Goal: Task Accomplishment & Management: Manage account settings

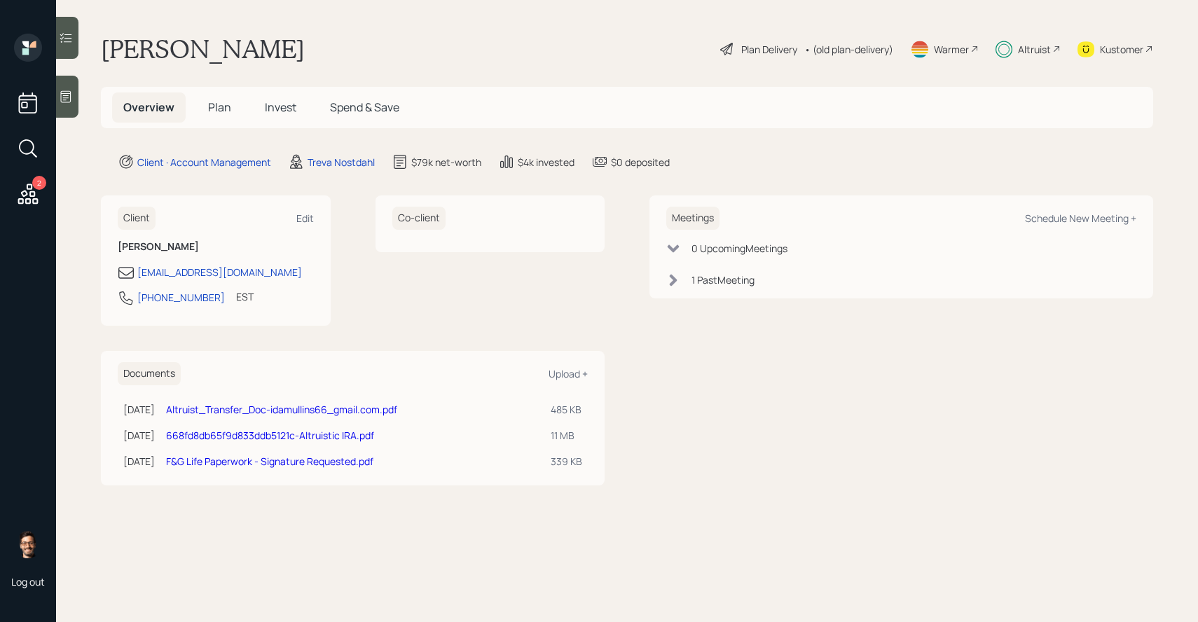
click at [215, 104] on span "Plan" at bounding box center [219, 107] width 23 height 15
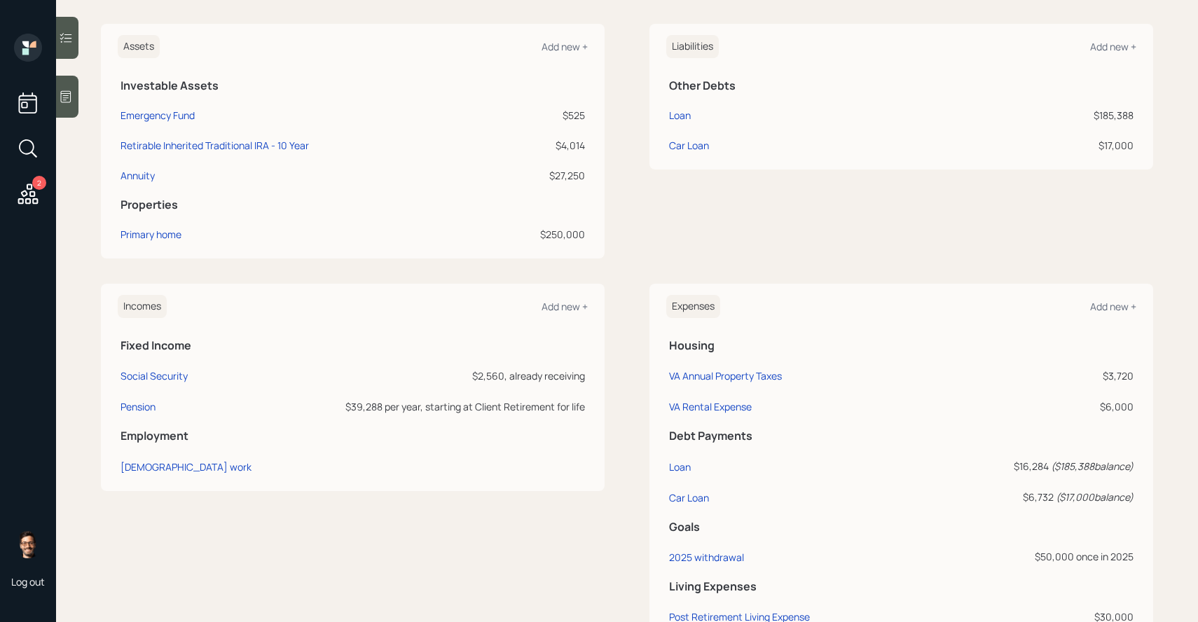
scroll to position [413, 0]
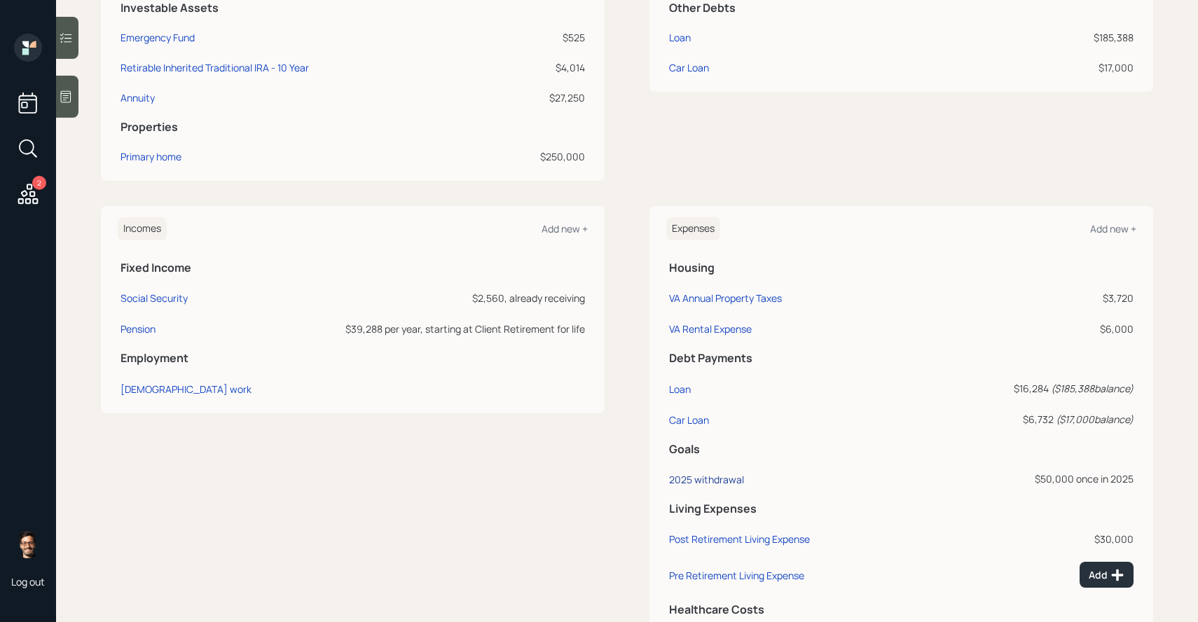
click at [690, 479] on div "2025 withdrawal" at bounding box center [706, 479] width 75 height 13
select select "0"
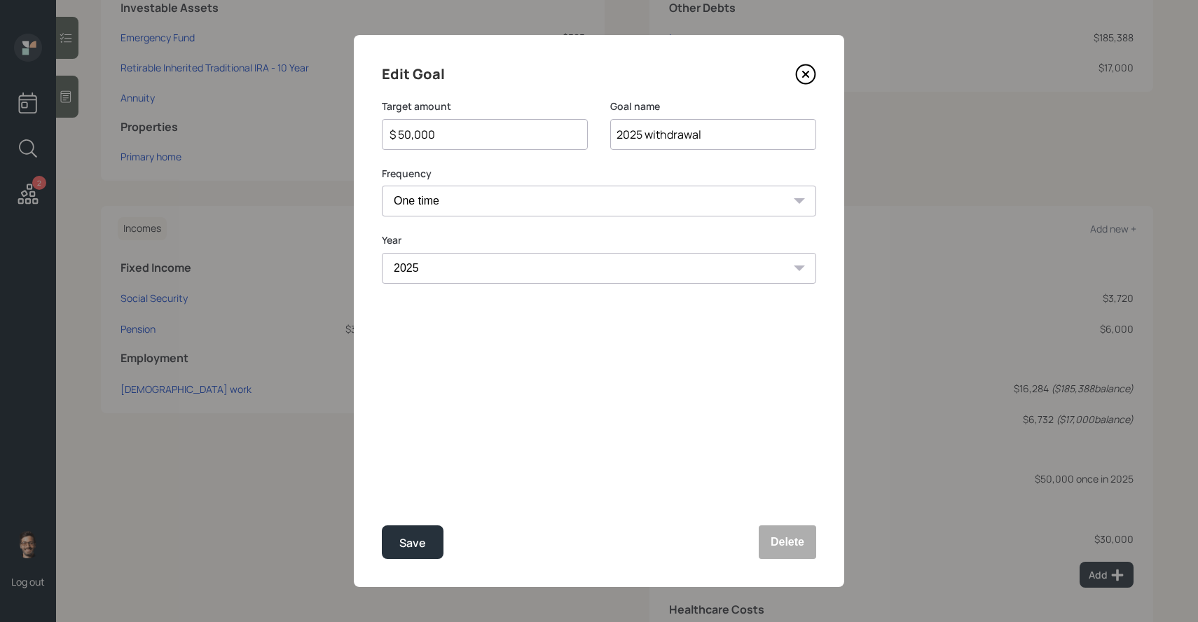
click at [488, 137] on input "$ 50,000" at bounding box center [479, 134] width 182 height 17
click at [382, 526] on button "Save" at bounding box center [413, 543] width 62 height 34
type input "$ 50,000"
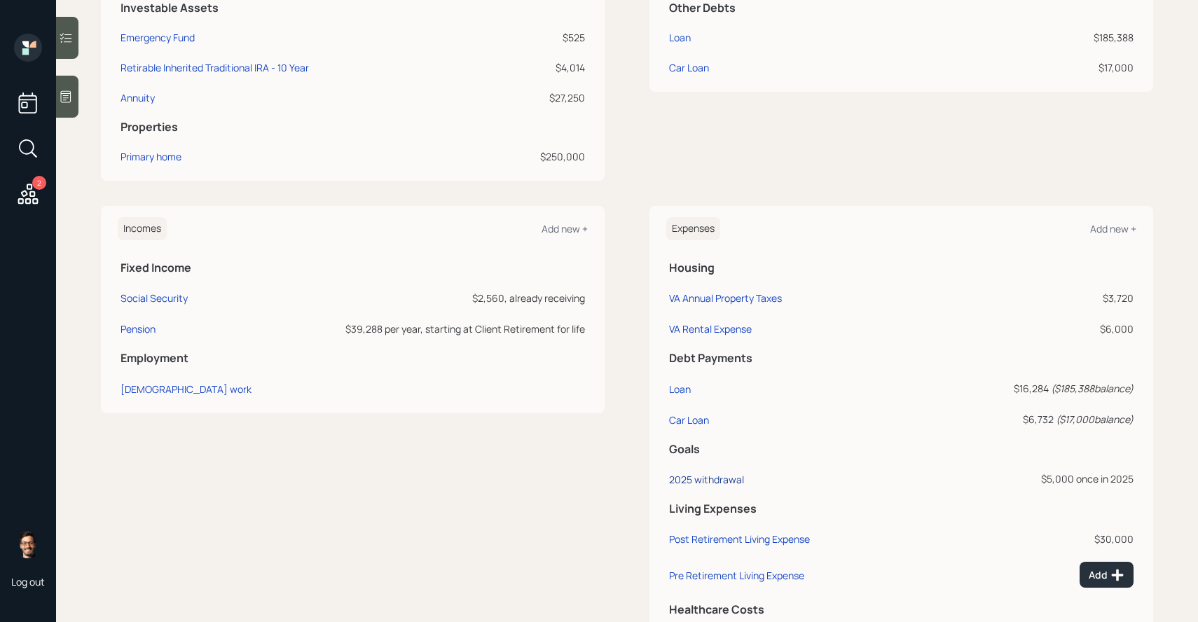
click at [695, 476] on div "2025 withdrawal" at bounding box center [706, 479] width 75 height 13
select select "0"
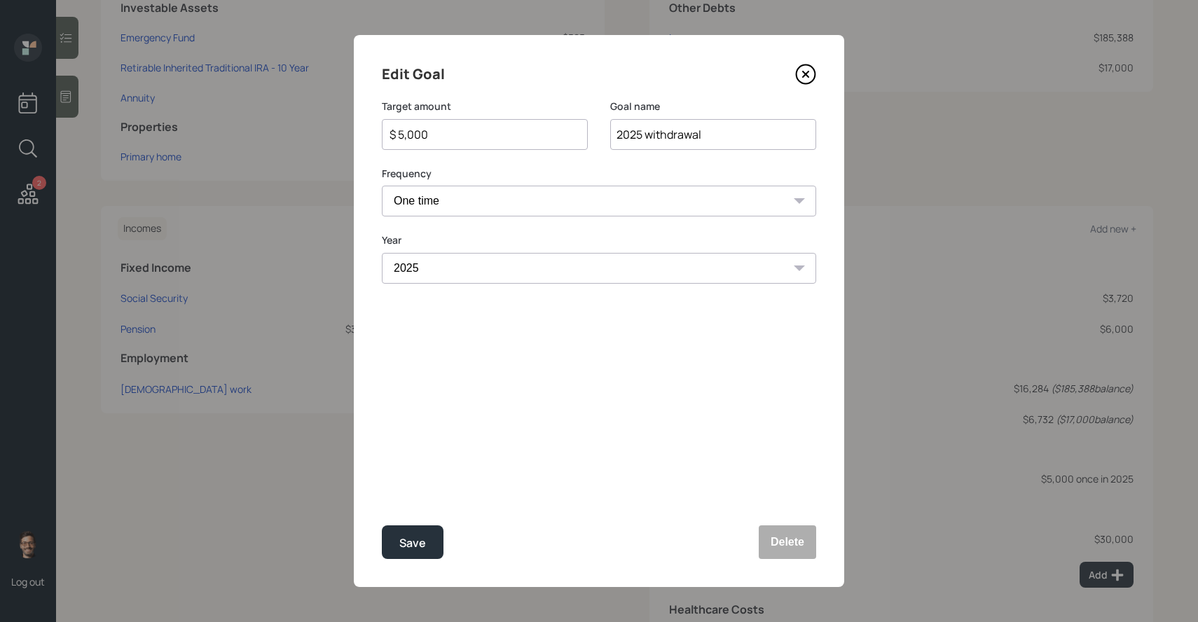
click at [470, 130] on input "$ 5,000" at bounding box center [479, 134] width 182 height 17
click at [382, 526] on button "Save" at bounding box center [413, 543] width 62 height 34
type input "$ 5,000"
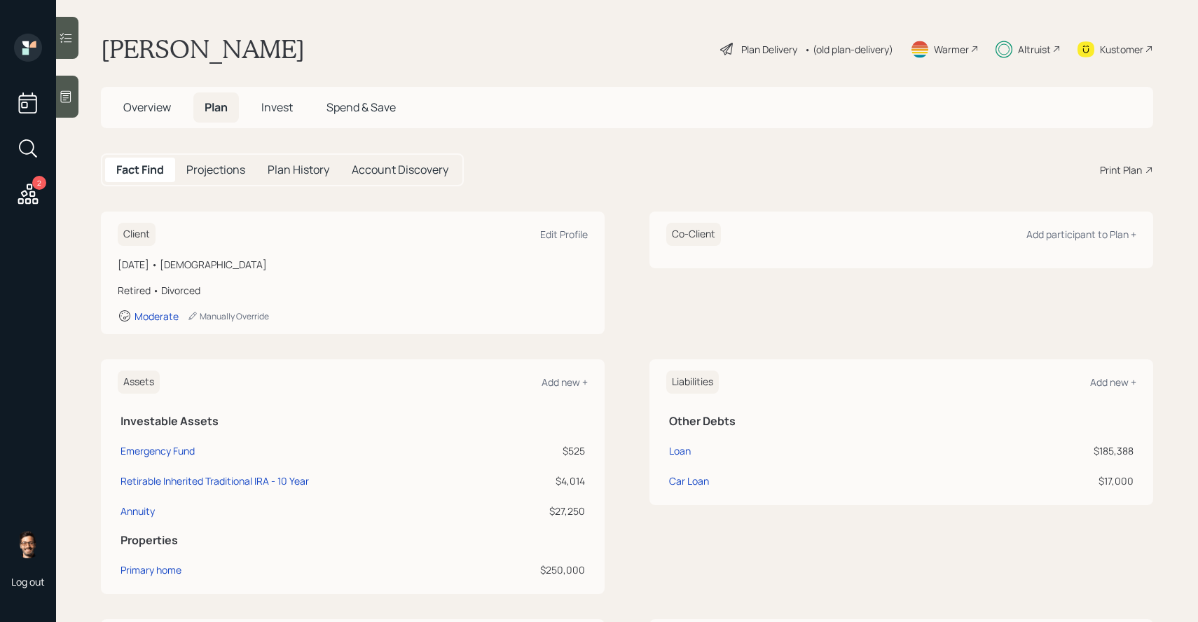
click at [171, 109] on h5 "Overview" at bounding box center [147, 108] width 70 height 30
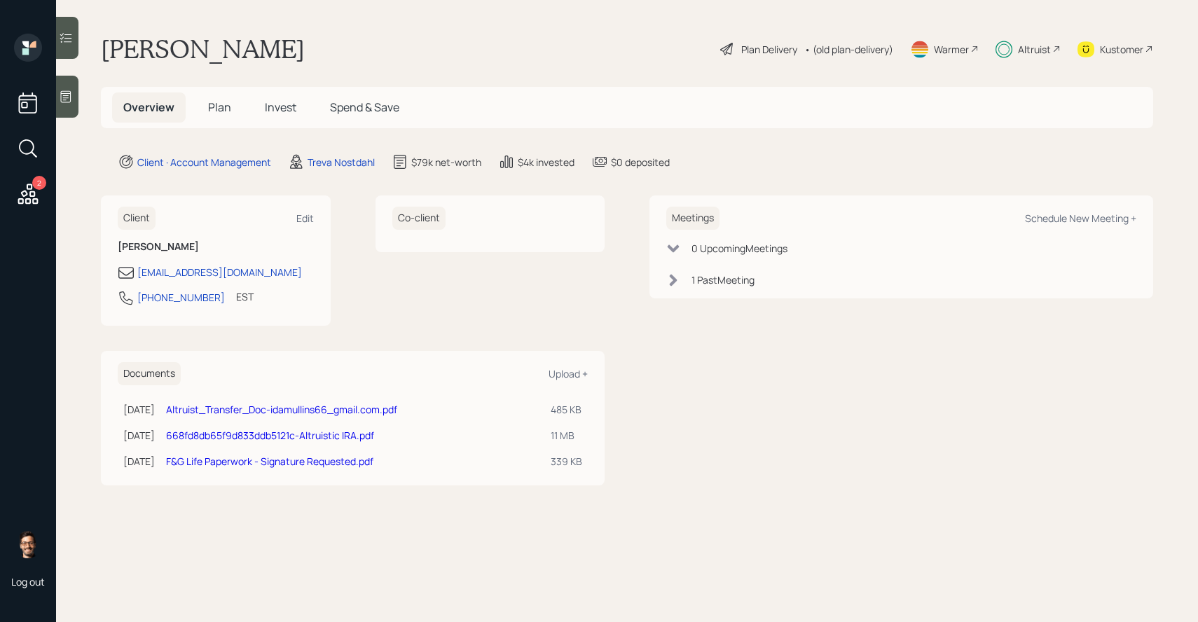
click at [72, 39] on icon at bounding box center [66, 38] width 14 height 14
click at [72, 34] on icon at bounding box center [66, 38] width 14 height 14
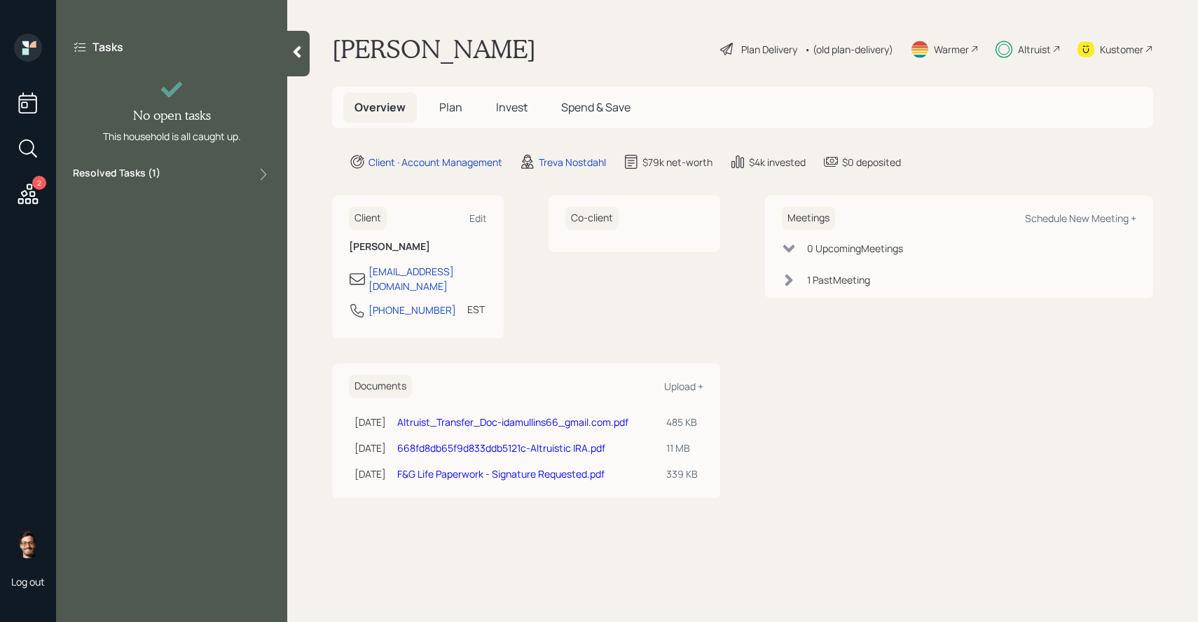
click at [142, 182] on label "Resolved Tasks ( 1 )" at bounding box center [117, 174] width 88 height 17
click at [138, 173] on label "Resolved Tasks ( 1 )" at bounding box center [117, 174] width 88 height 17
click at [439, 110] on span "Plan" at bounding box center [450, 107] width 23 height 15
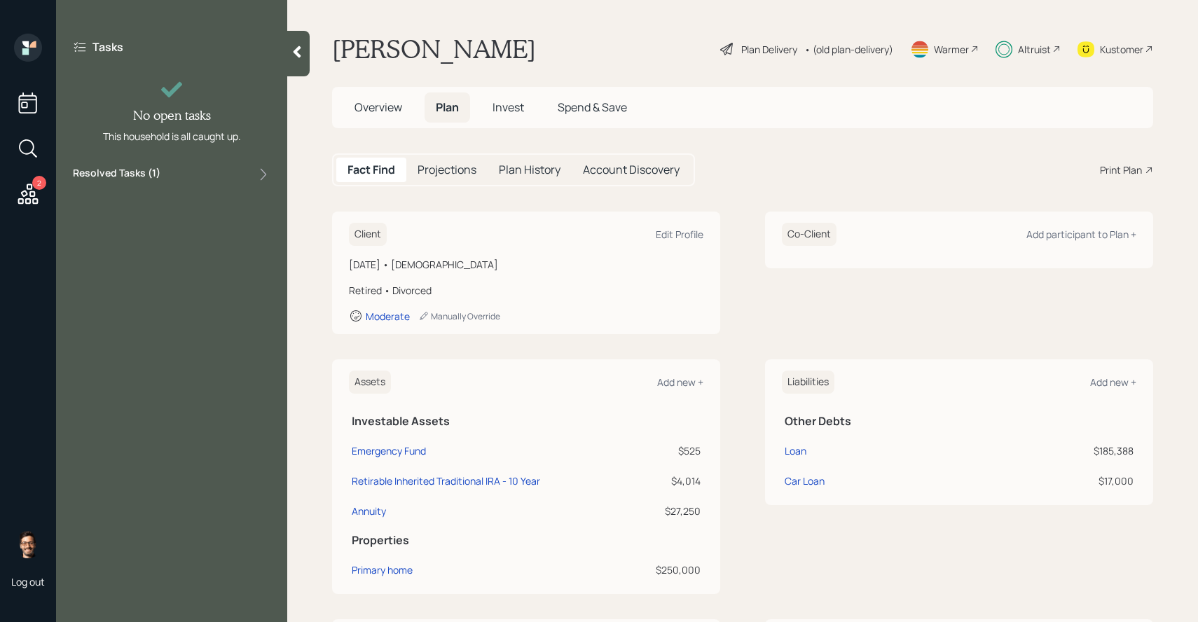
click at [512, 116] on h5 "Invest" at bounding box center [508, 108] width 54 height 30
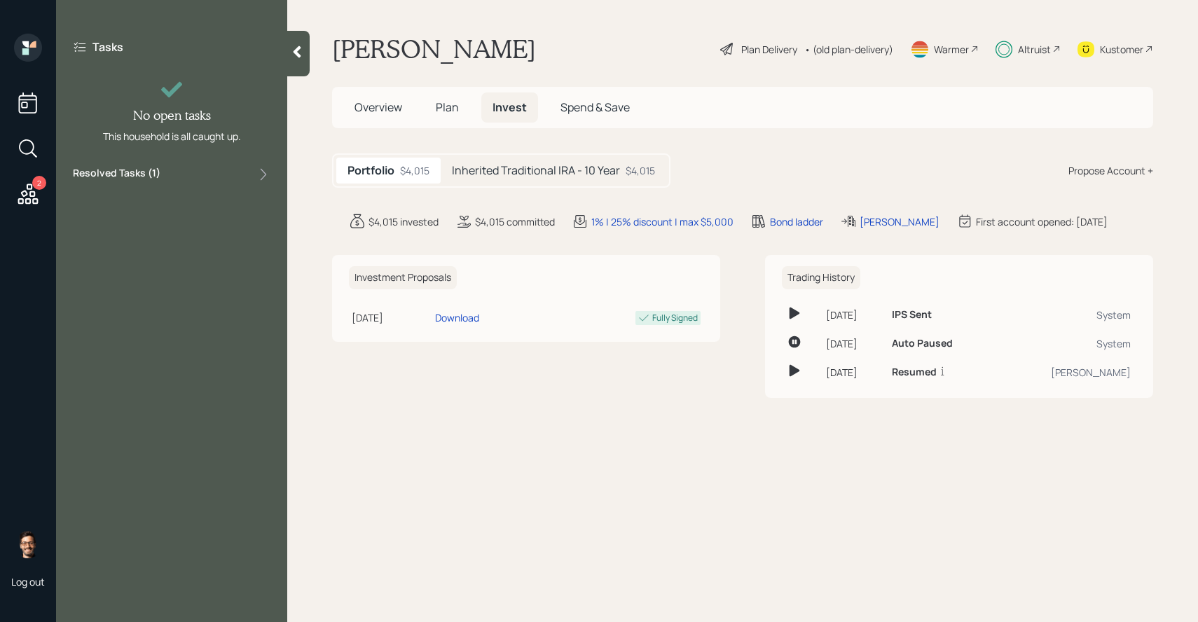
click at [530, 170] on h5 "Inherited Traditional IRA - 10 Year" at bounding box center [536, 170] width 168 height 13
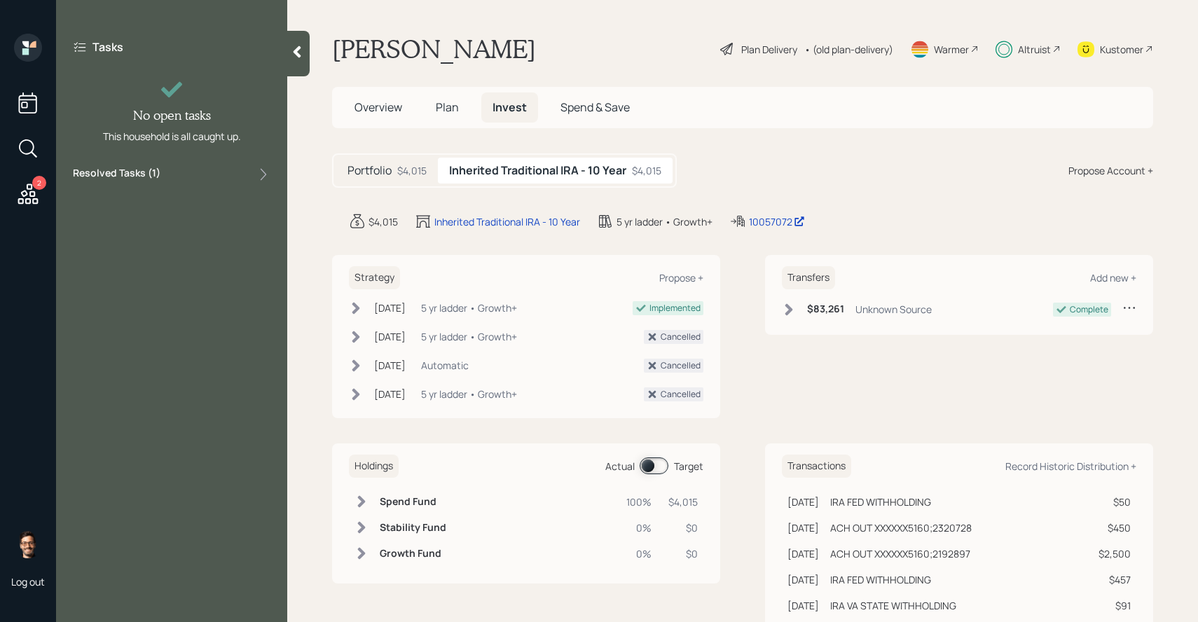
click at [465, 103] on h5 "Plan" at bounding box center [448, 108] width 46 height 30
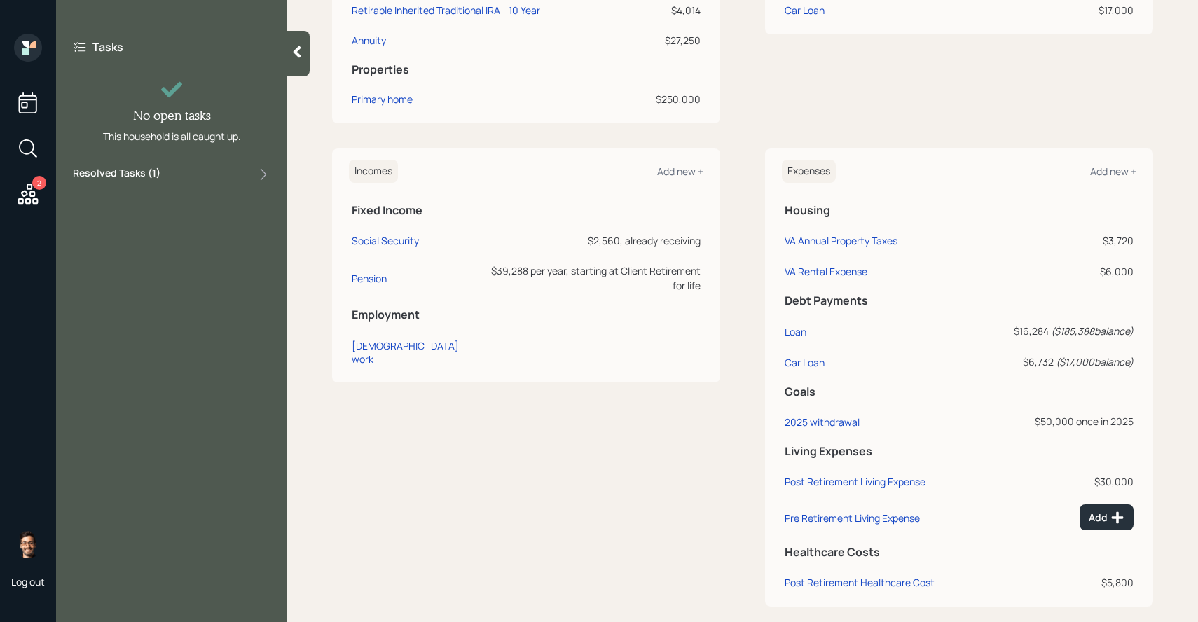
scroll to position [489, 0]
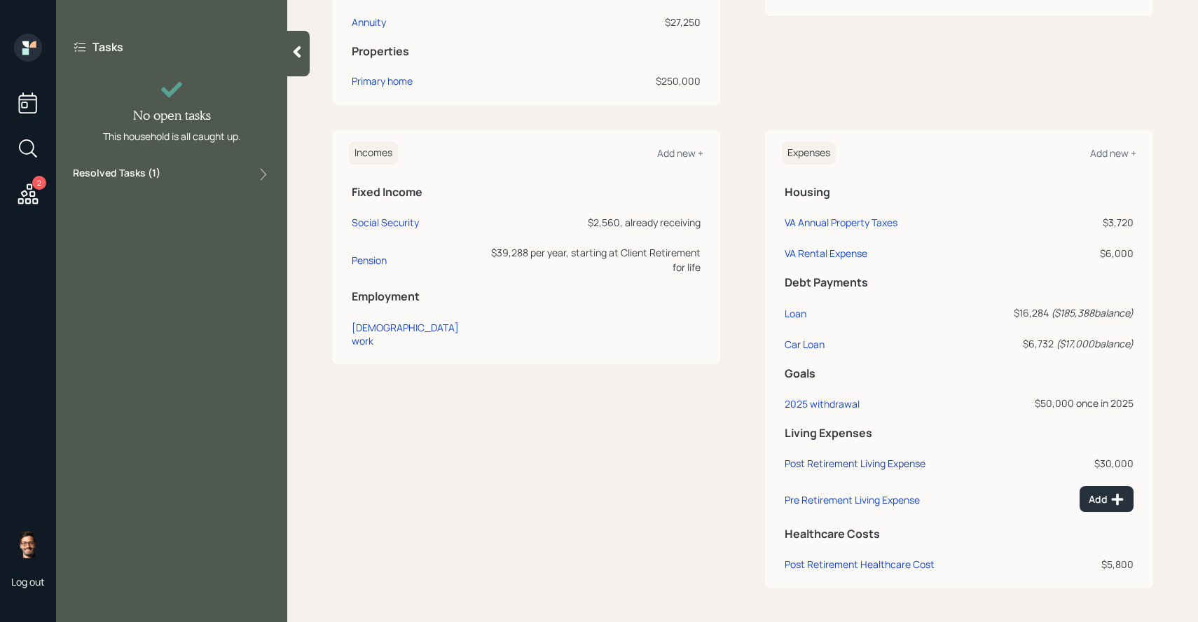
click at [828, 465] on div "Post Retirement Living Expense" at bounding box center [855, 463] width 141 height 13
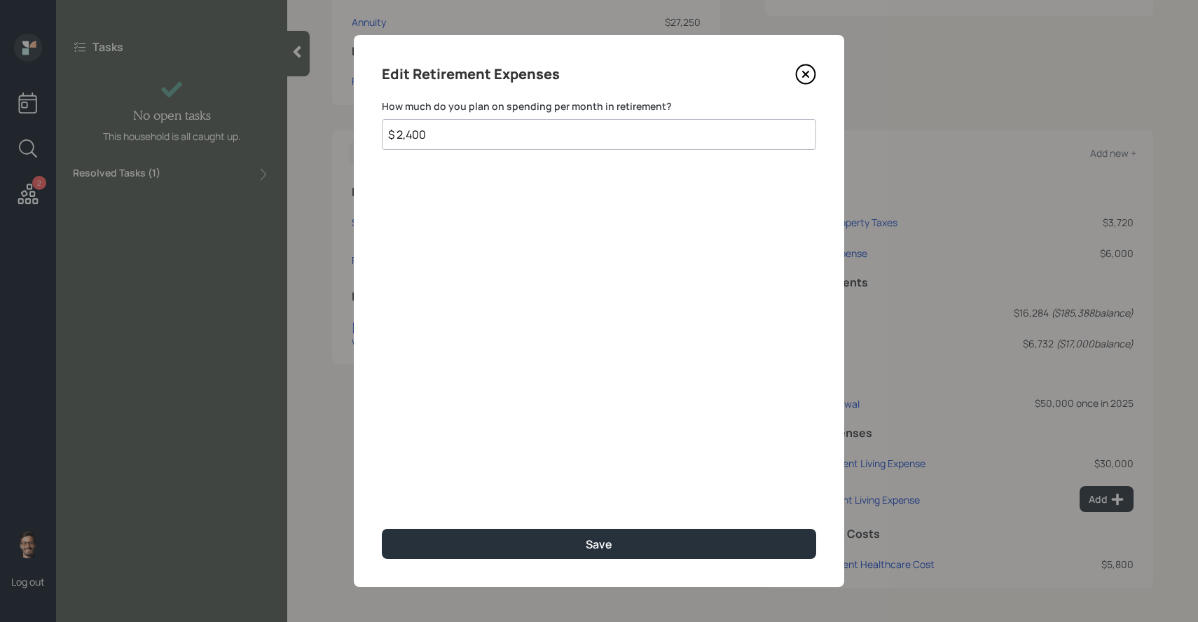
type input "$ 2,400"
click at [382, 529] on button "Save" at bounding box center [599, 544] width 434 height 30
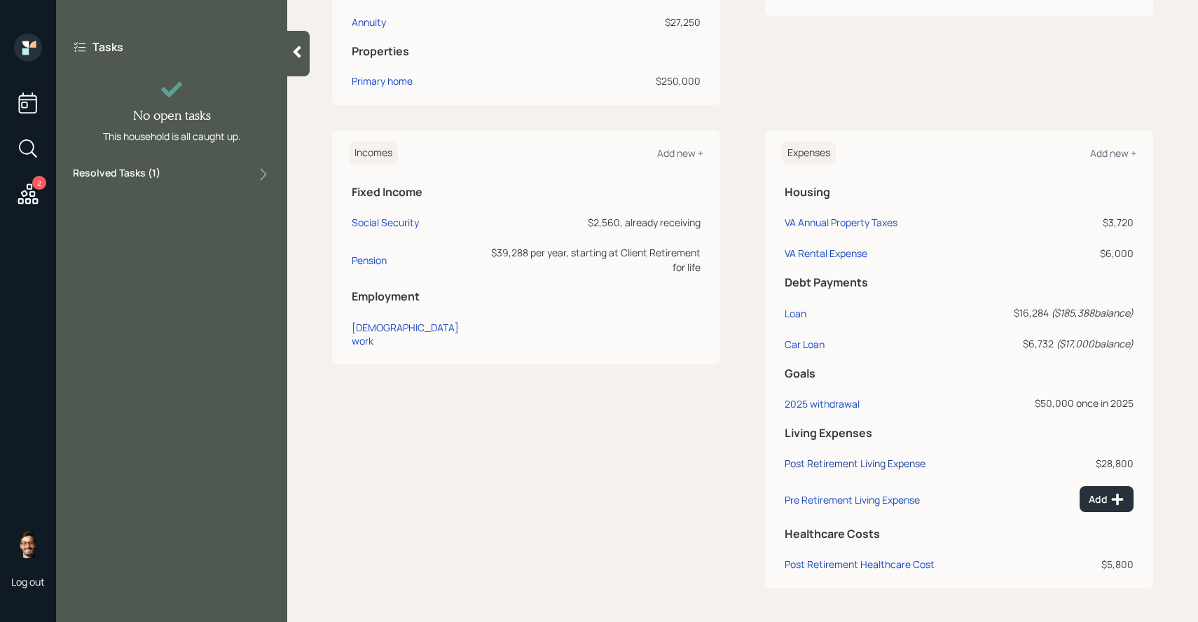
click at [856, 467] on div "Post Retirement Living Expense" at bounding box center [855, 463] width 141 height 13
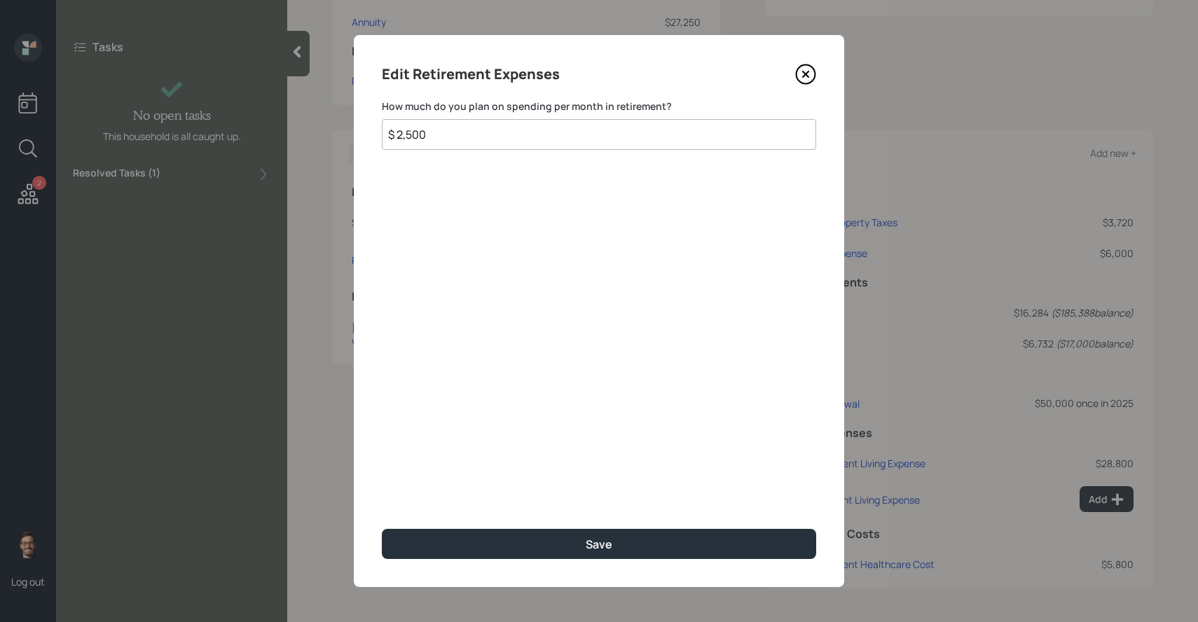
type input "$ 2,500"
click at [382, 529] on button "Save" at bounding box center [599, 544] width 434 height 30
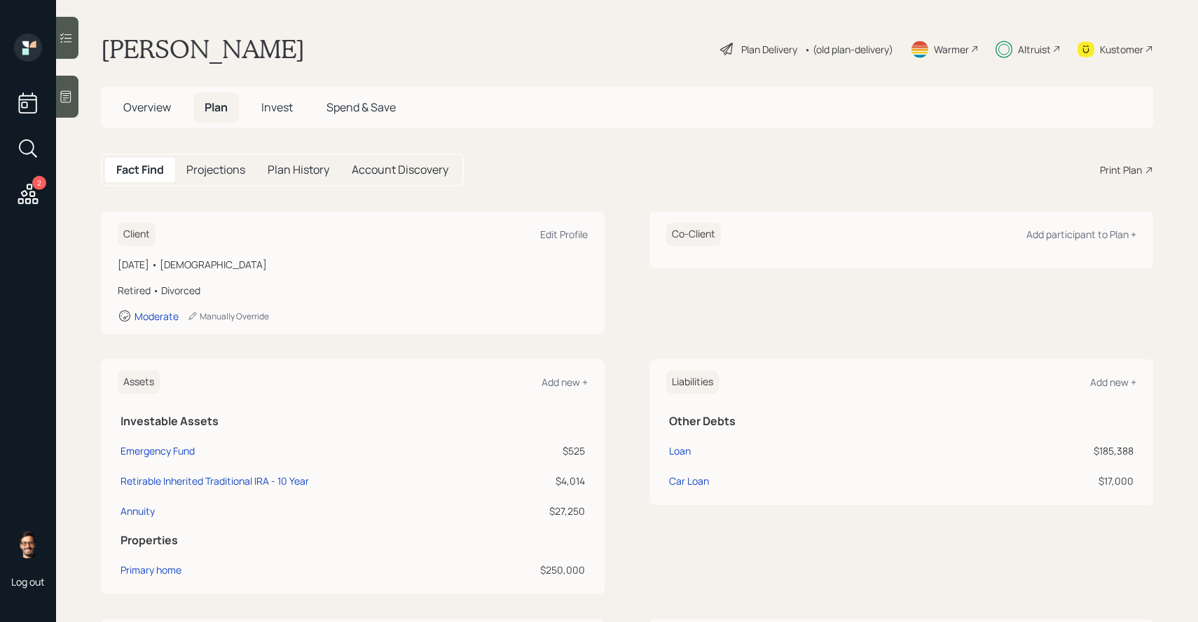
click at [70, 34] on icon at bounding box center [66, 38] width 12 height 10
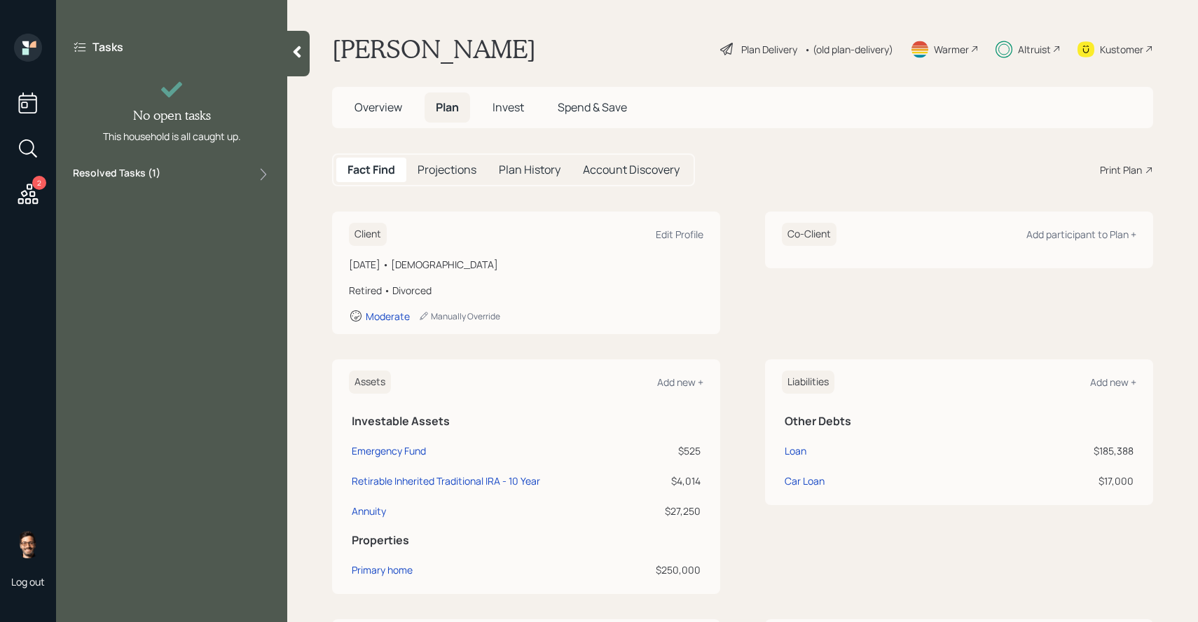
click at [496, 104] on span "Invest" at bounding box center [509, 107] width 32 height 15
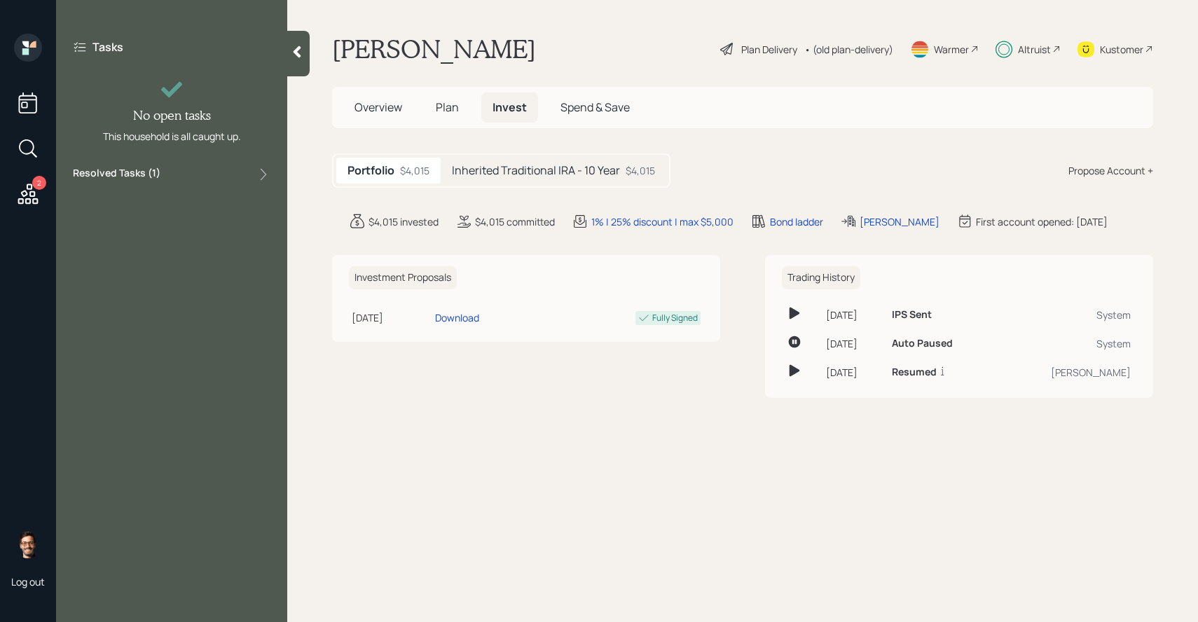
click at [185, 151] on div "Tasks No open tasks This household is all caught up. Resolved Tasks ( 1 )" at bounding box center [171, 111] width 231 height 155
click at [177, 165] on div "Tasks No open tasks This household is all caught up. Resolved Tasks ( 1 )" at bounding box center [171, 111] width 231 height 155
click at [177, 175] on div "Resolved Tasks ( 1 )" at bounding box center [172, 174] width 198 height 17
click at [177, 216] on div "Completed [DATE]" at bounding box center [144, 218] width 85 height 11
click at [161, 209] on div "Approve plan changes" at bounding box center [144, 206] width 85 height 13
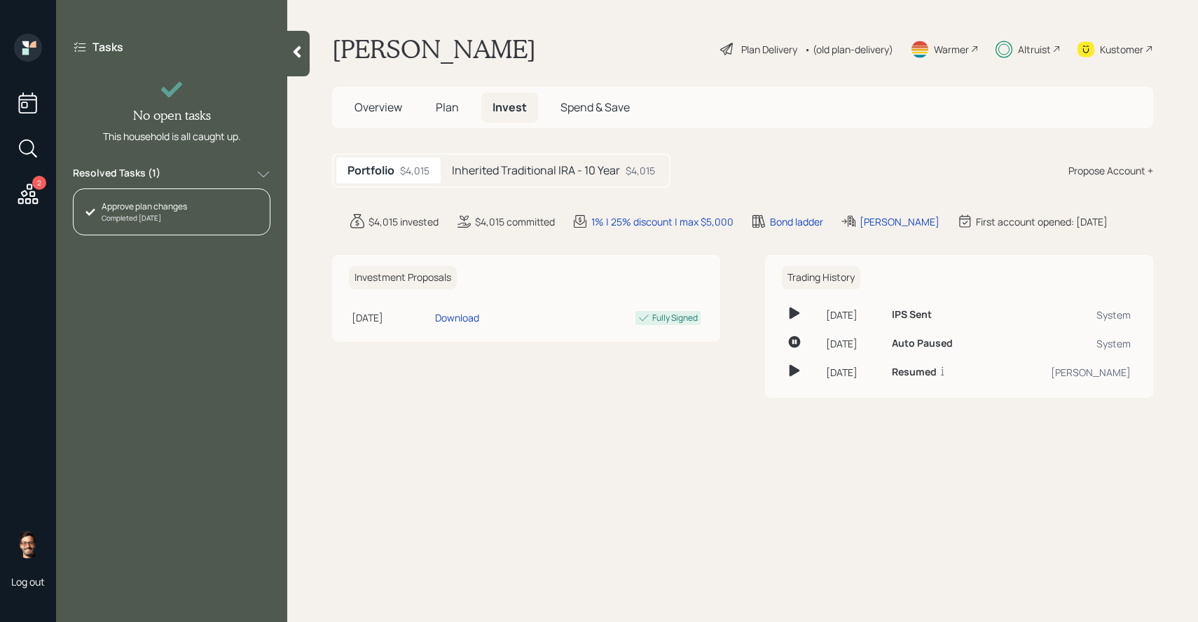
click at [507, 174] on h5 "Inherited Traditional IRA - 10 Year" at bounding box center [536, 170] width 168 height 13
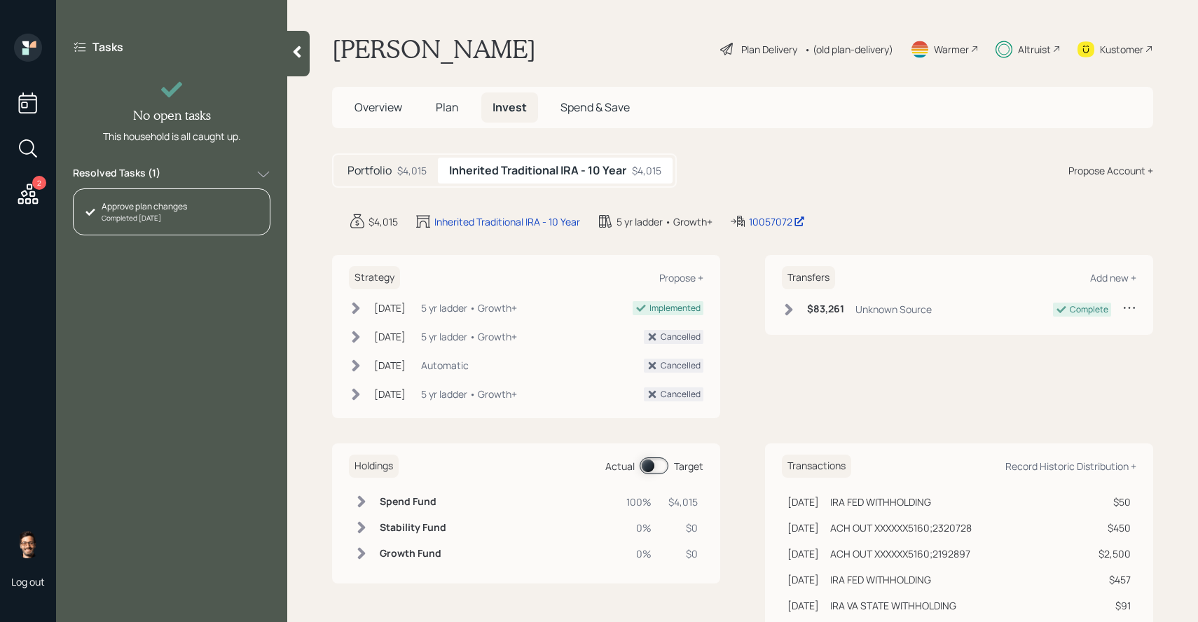
click at [655, 466] on span at bounding box center [654, 466] width 29 height 17
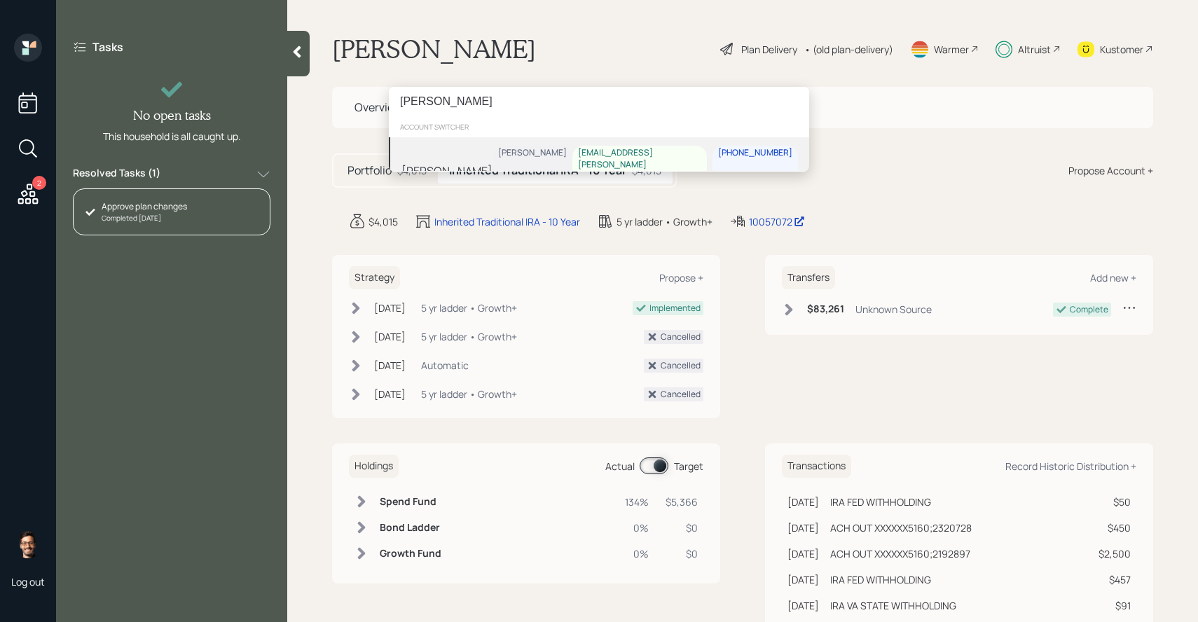
type input "[PERSON_NAME]"
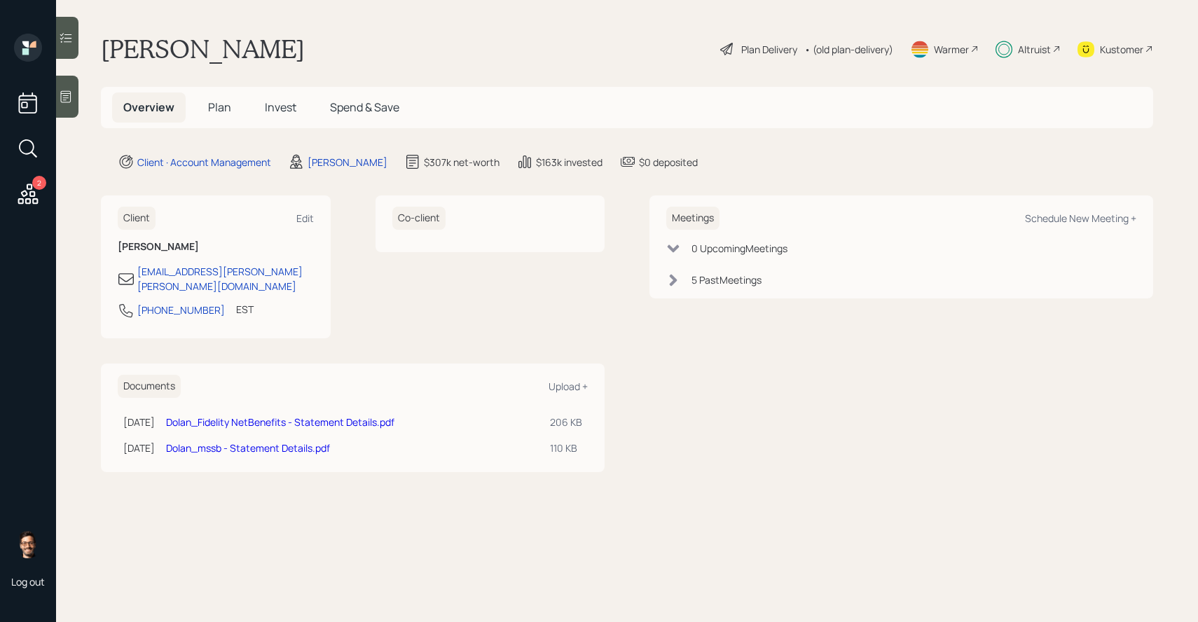
click at [292, 109] on span "Invest" at bounding box center [281, 107] width 32 height 15
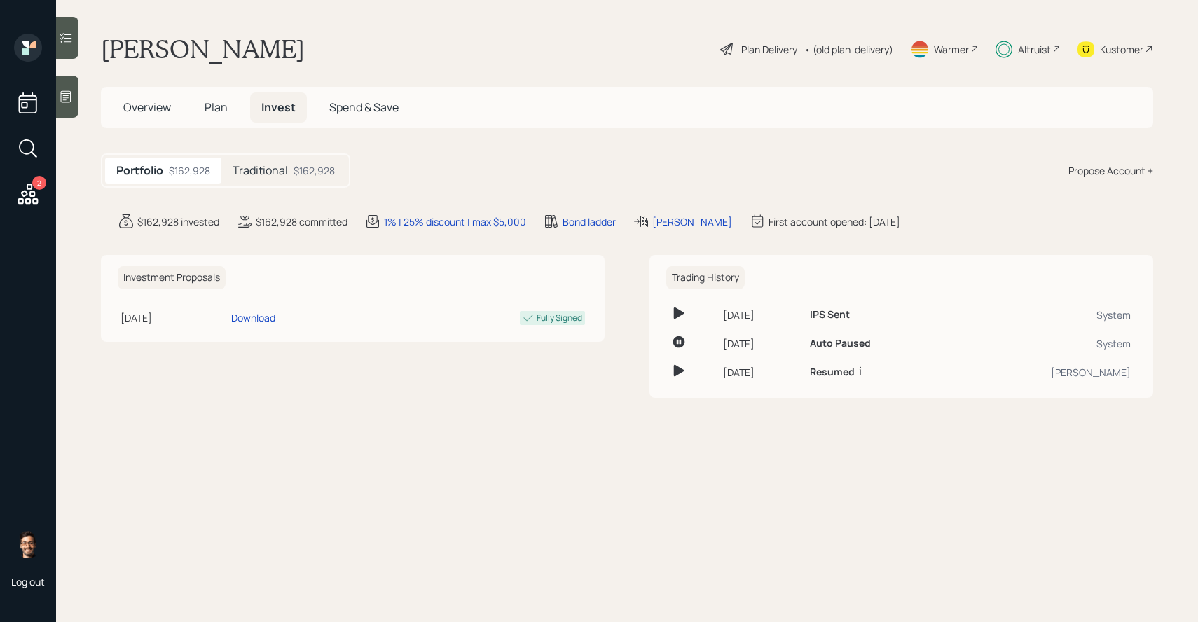
click at [250, 168] on h5 "Traditional" at bounding box center [260, 170] width 55 height 13
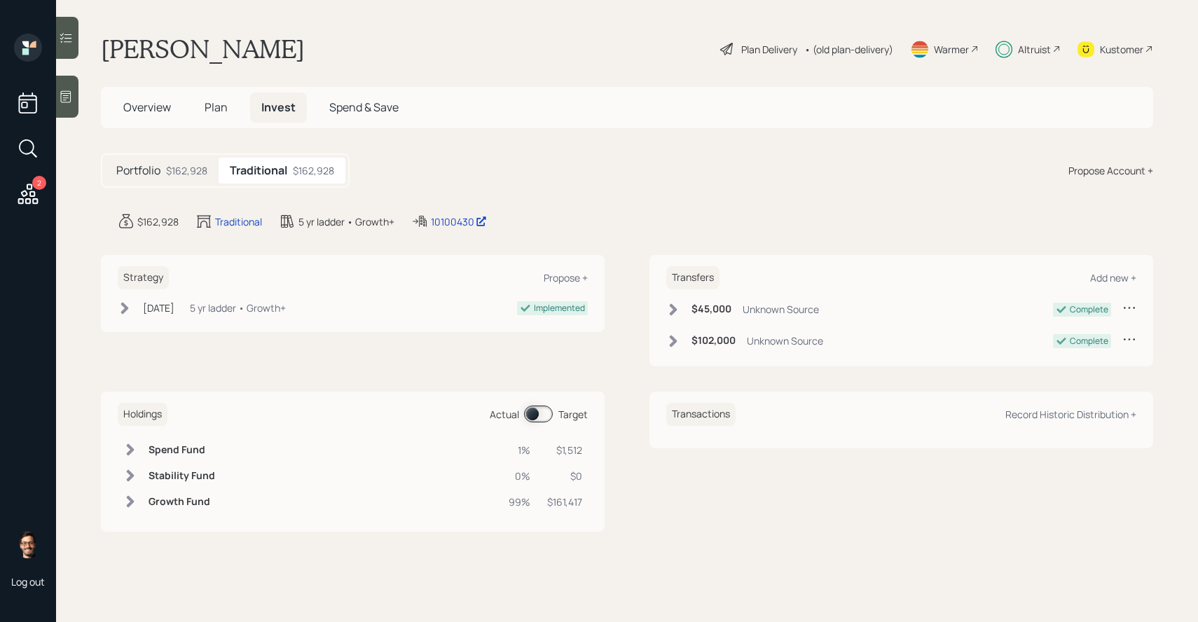
click at [134, 308] on div "Feb 19, 2025 Wednesday, February 19, 2025 10:49 AM EST 5 yr ladder • Growth+" at bounding box center [202, 308] width 168 height 15
